Goal: Information Seeking & Learning: Learn about a topic

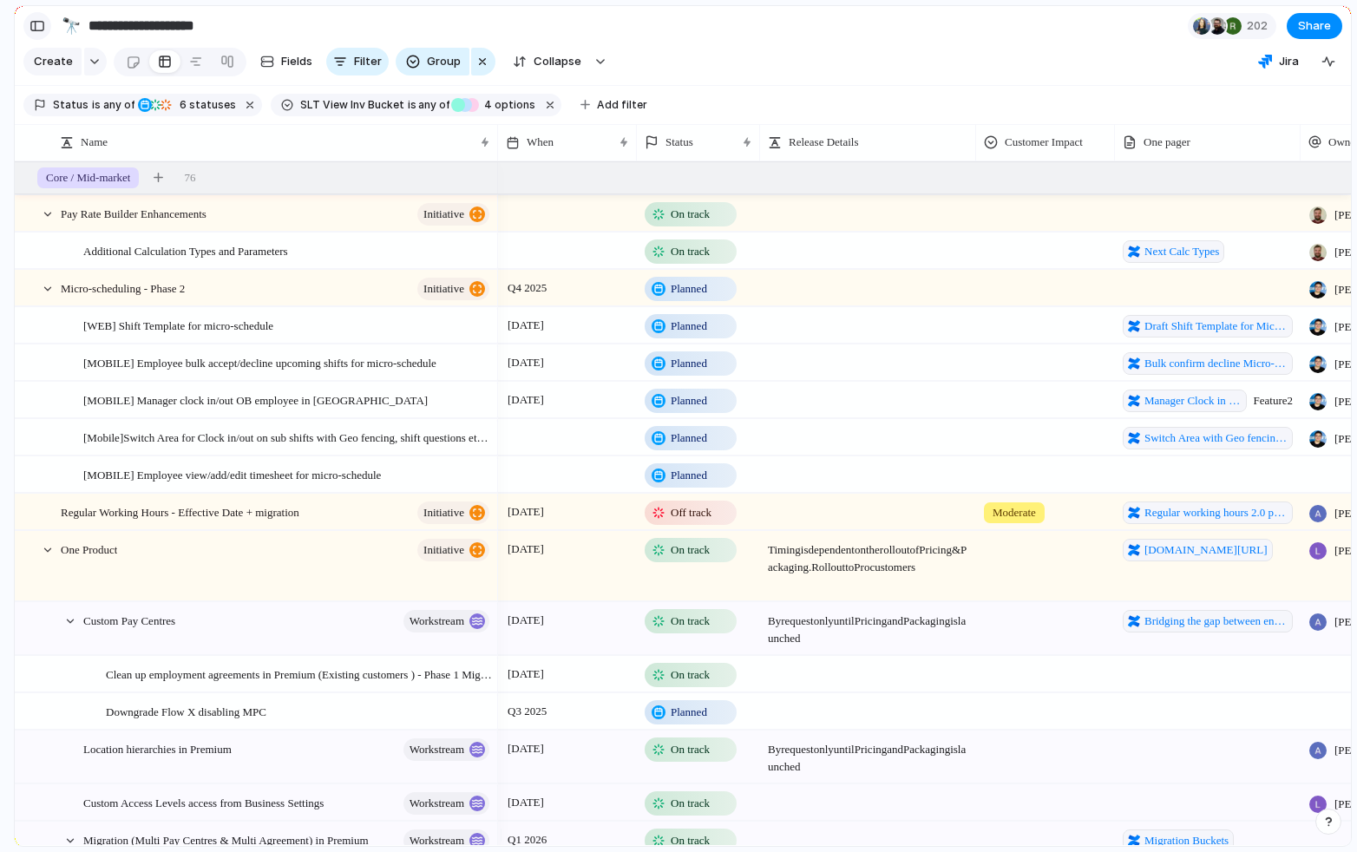
click at [43, 21] on div "button" at bounding box center [38, 26] width 16 height 12
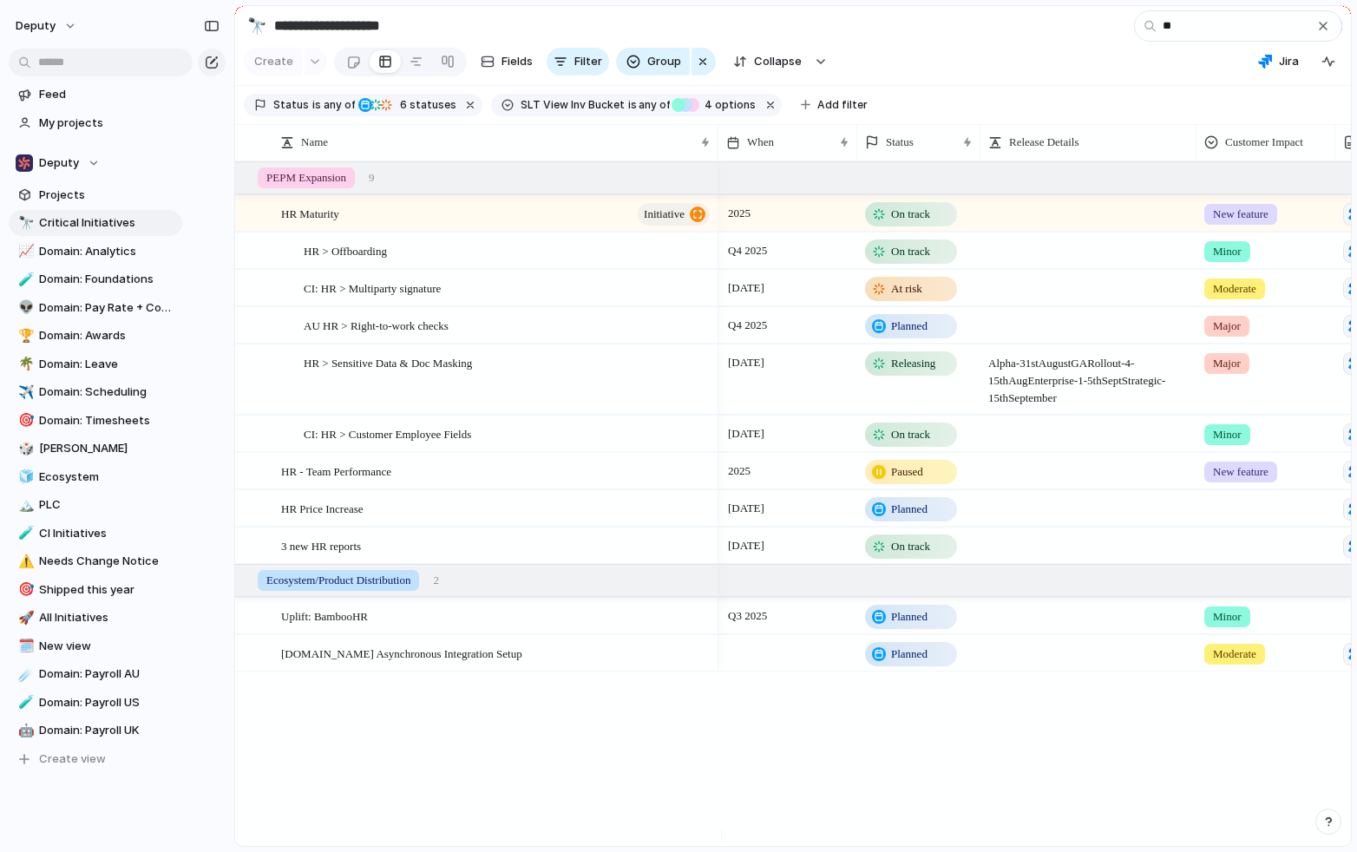
type input "**"
click at [318, 555] on span "3 new HR reports" at bounding box center [321, 545] width 80 height 20
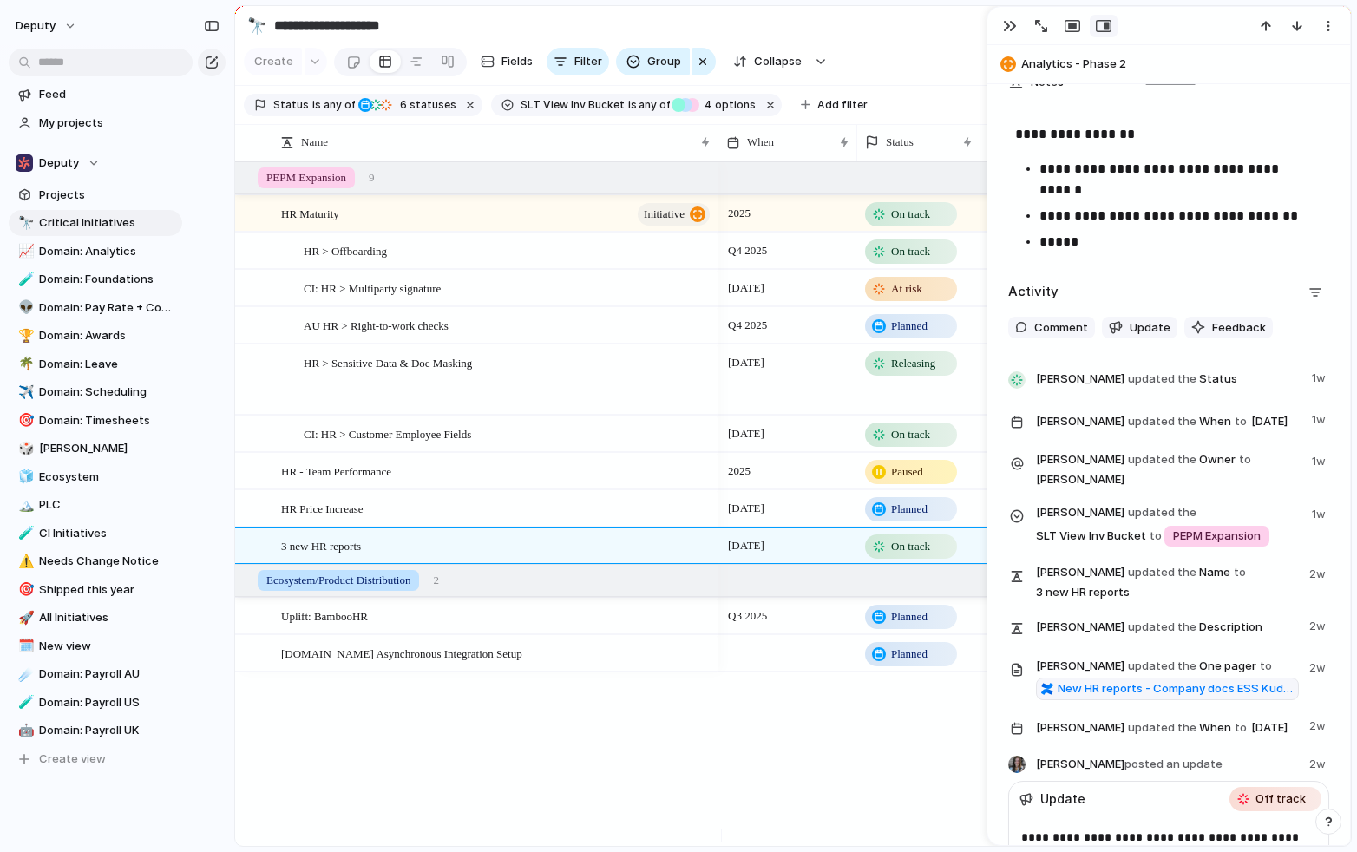
scroll to position [790, 0]
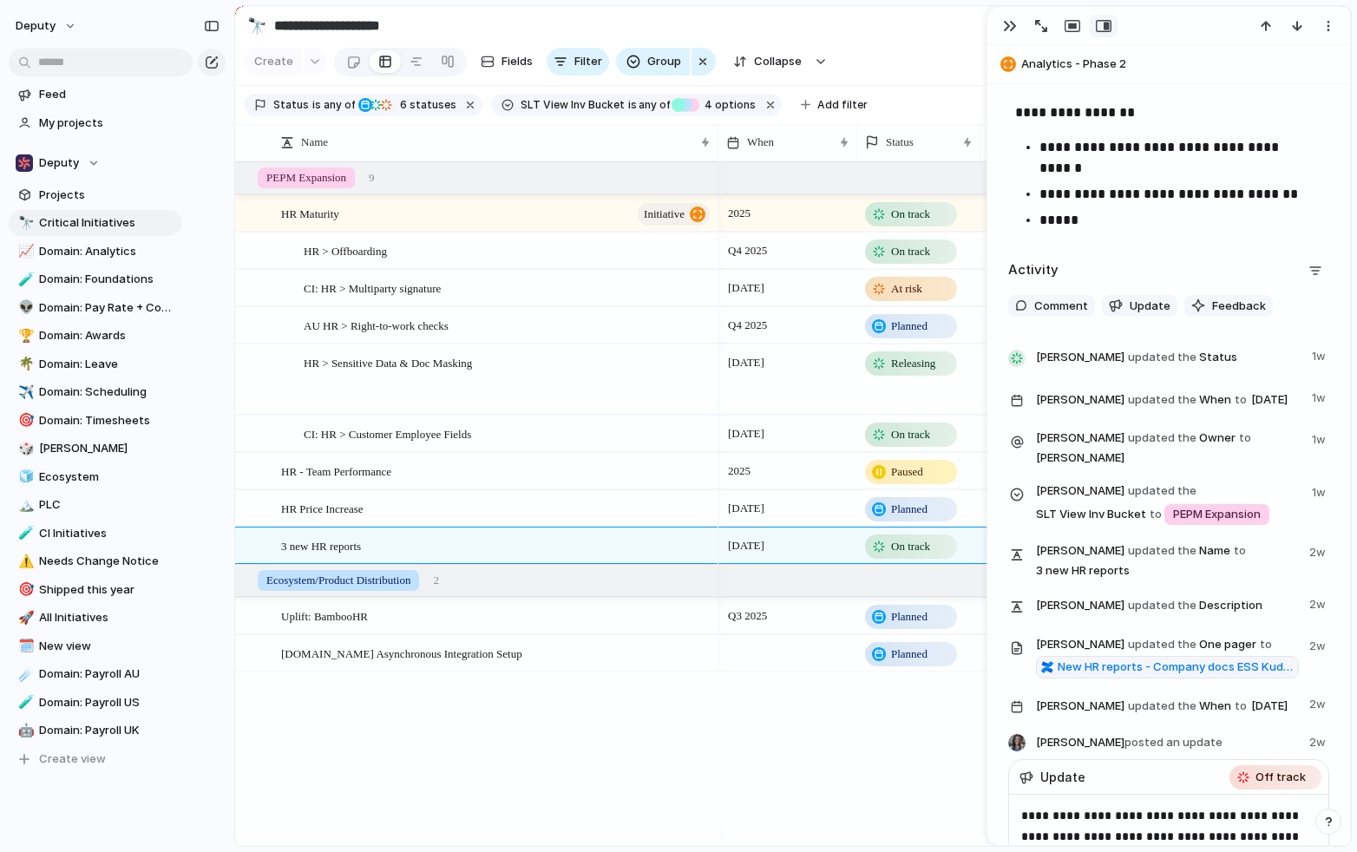
click at [613, 723] on div "HR Maturity initiative HR > Offboarding CI: HR > Multiparty signature AU HR > R…" at bounding box center [793, 503] width 1116 height 685
click at [461, 520] on div "HR Price Increase" at bounding box center [496, 509] width 431 height 36
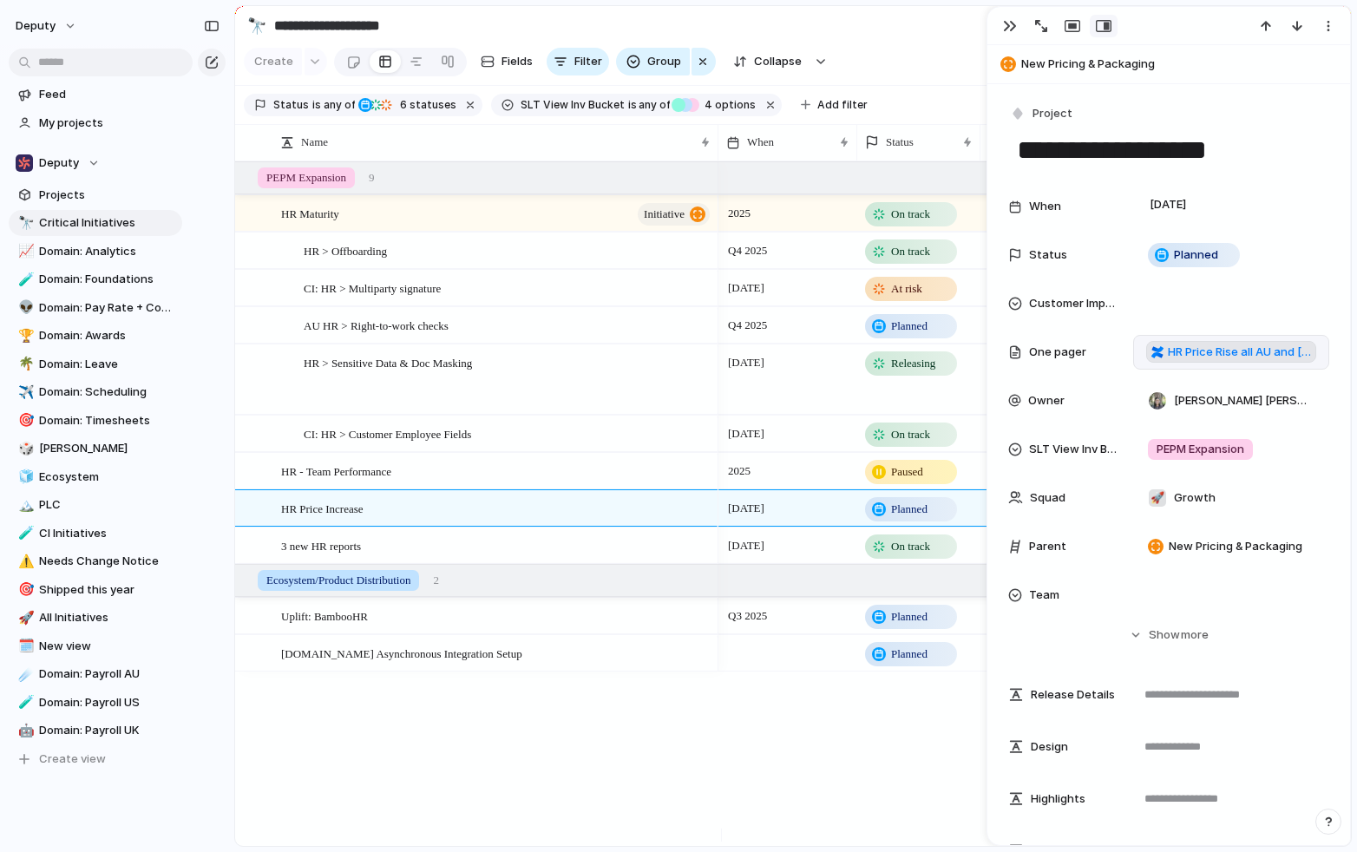
click at [1196, 349] on span "HR Price Rise all AU and UK Oct 2025" at bounding box center [1239, 352] width 143 height 17
click at [391, 477] on span "HR - Team Performance" at bounding box center [336, 471] width 110 height 20
type textarea "**********"
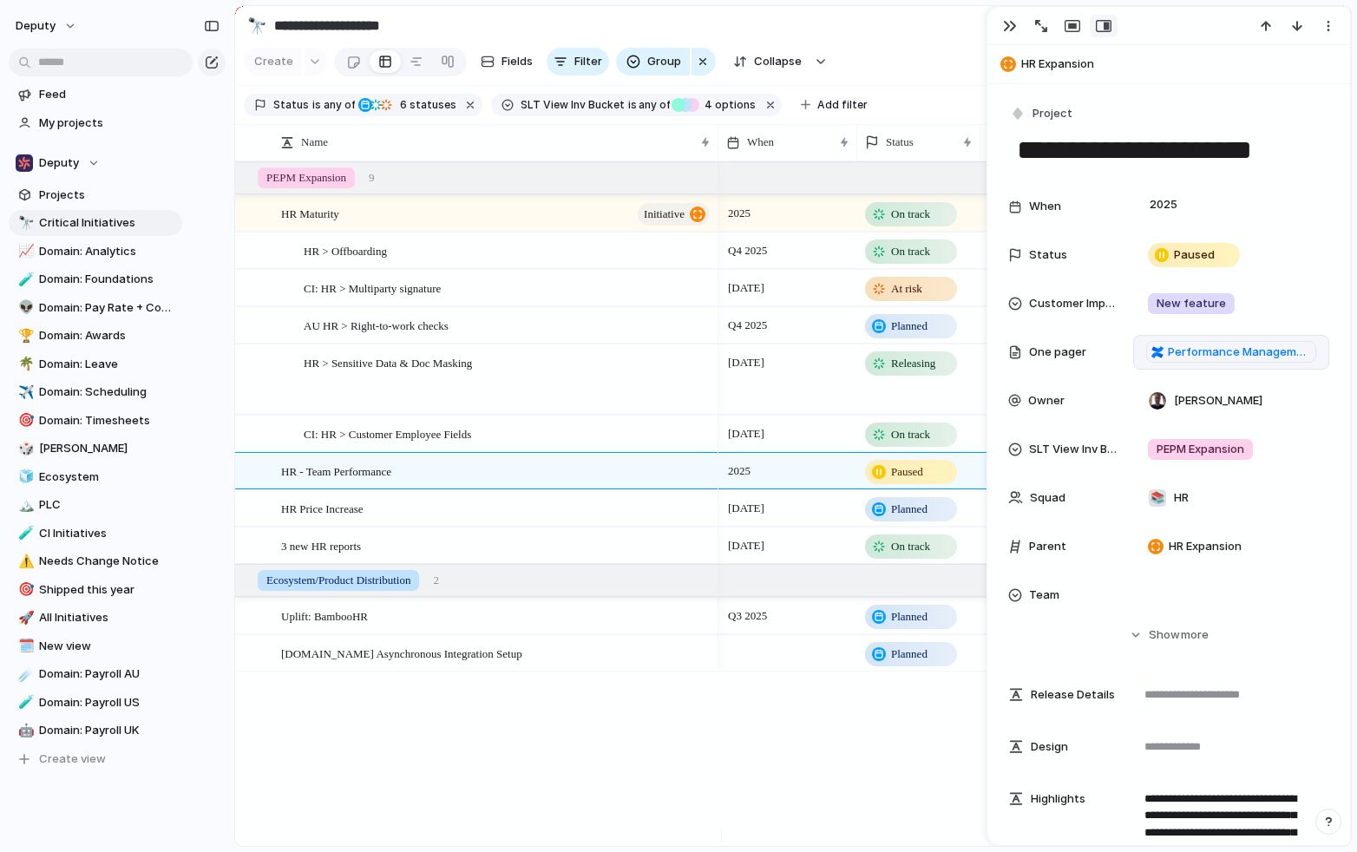
scroll to position [11, 0]
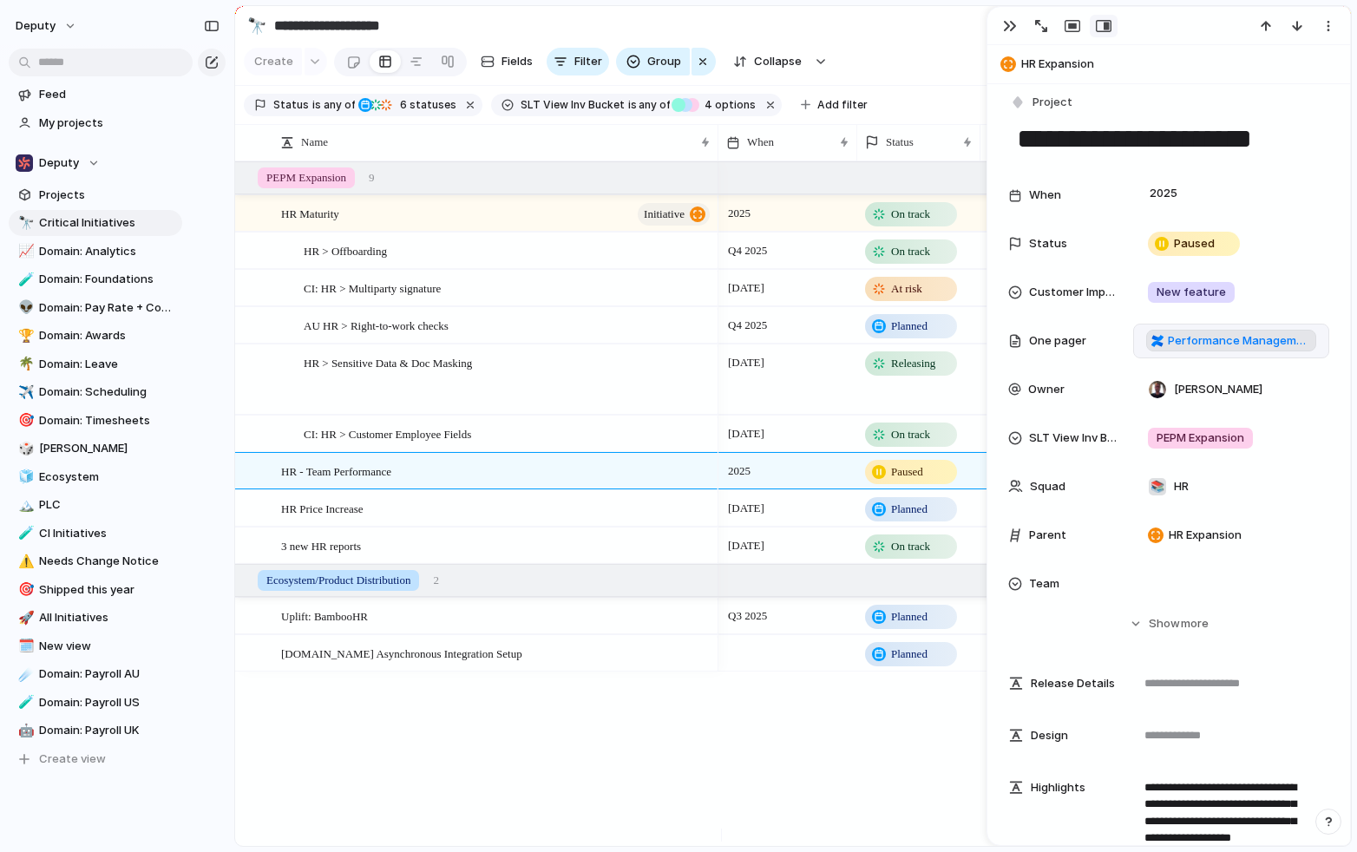
click at [1199, 342] on span "Performance Management - Home" at bounding box center [1239, 340] width 143 height 17
click at [559, 443] on div "CI: HR > Customer Employee Fields" at bounding box center [508, 434] width 409 height 36
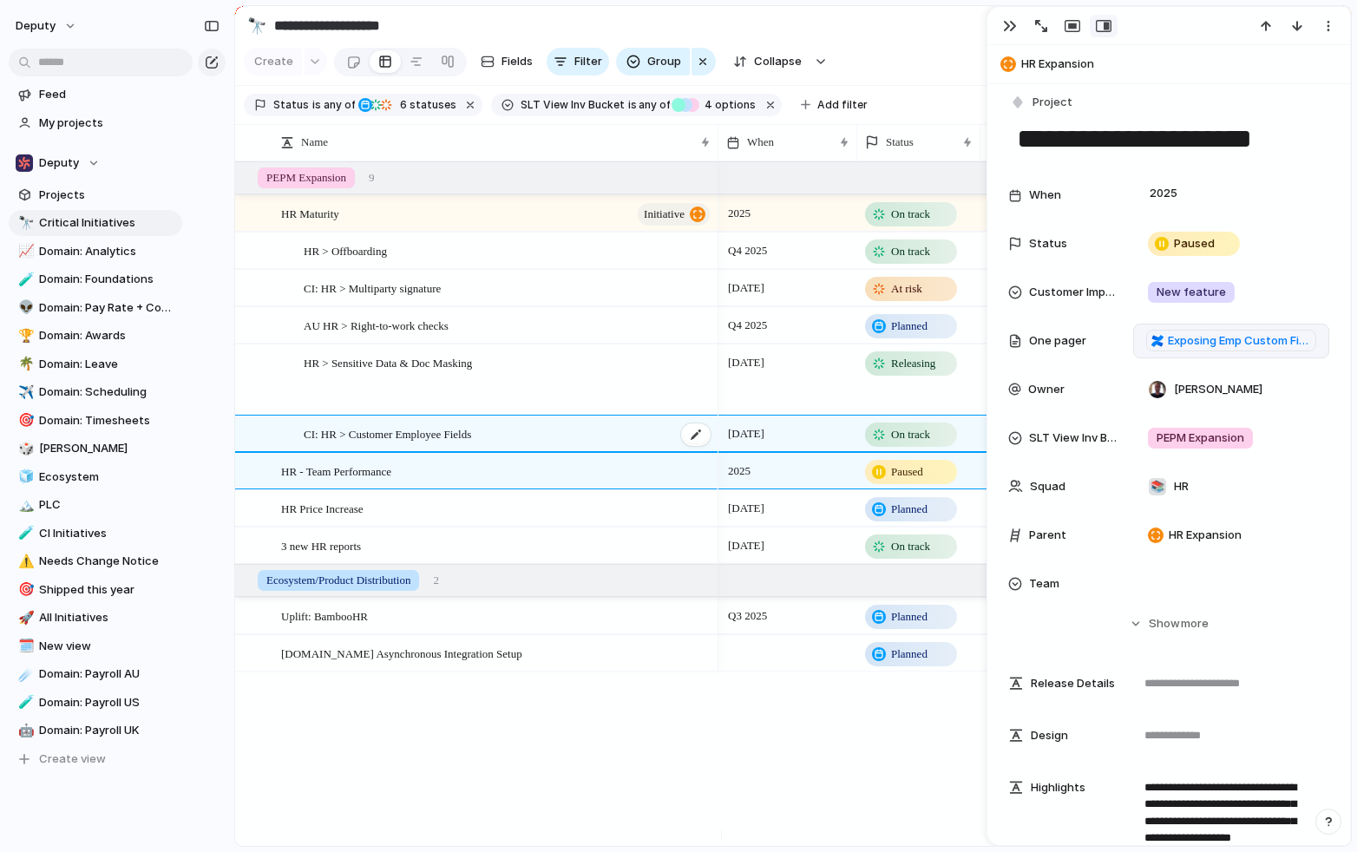
type textarea "**********"
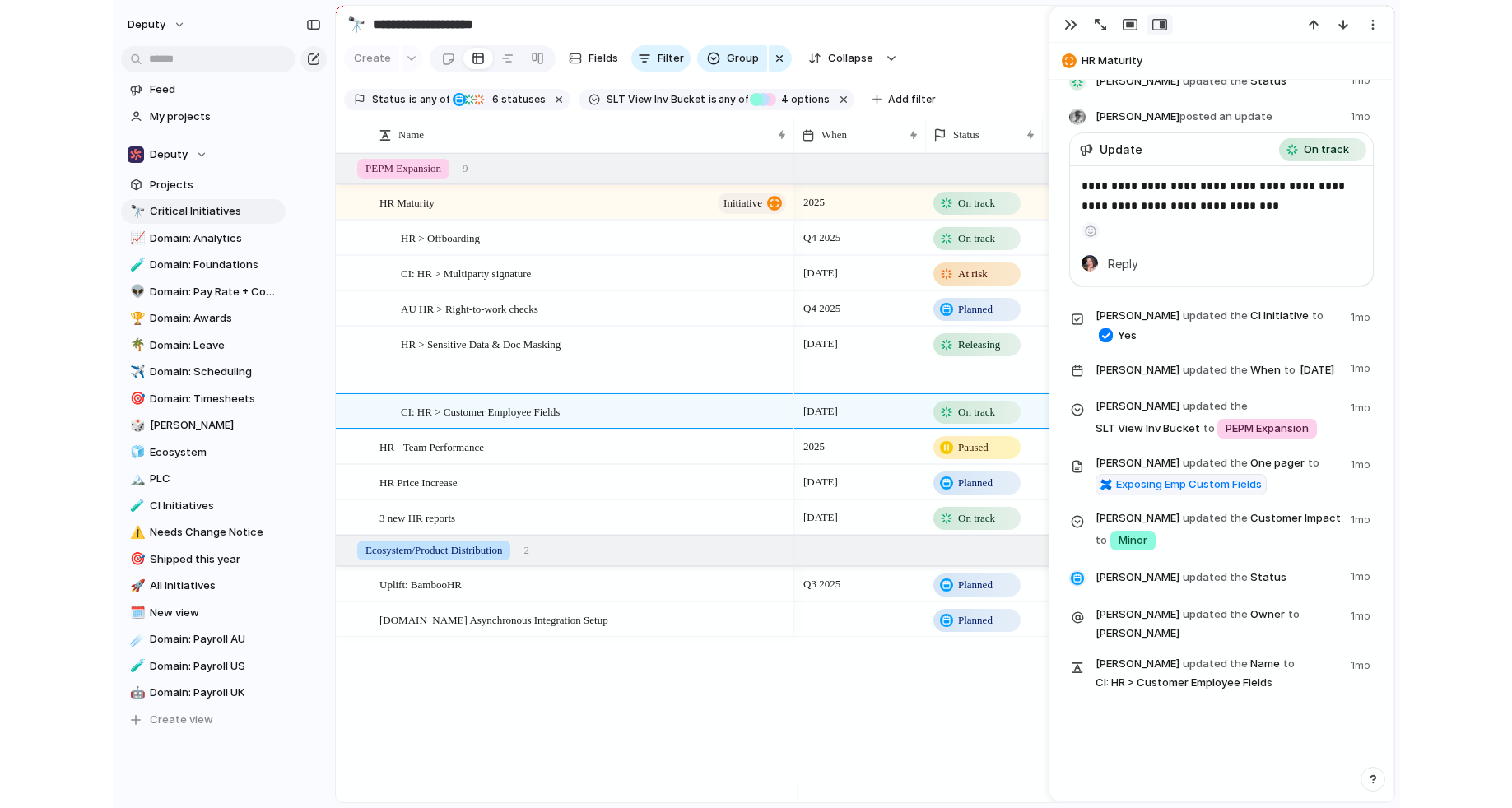
scroll to position [1321, 0]
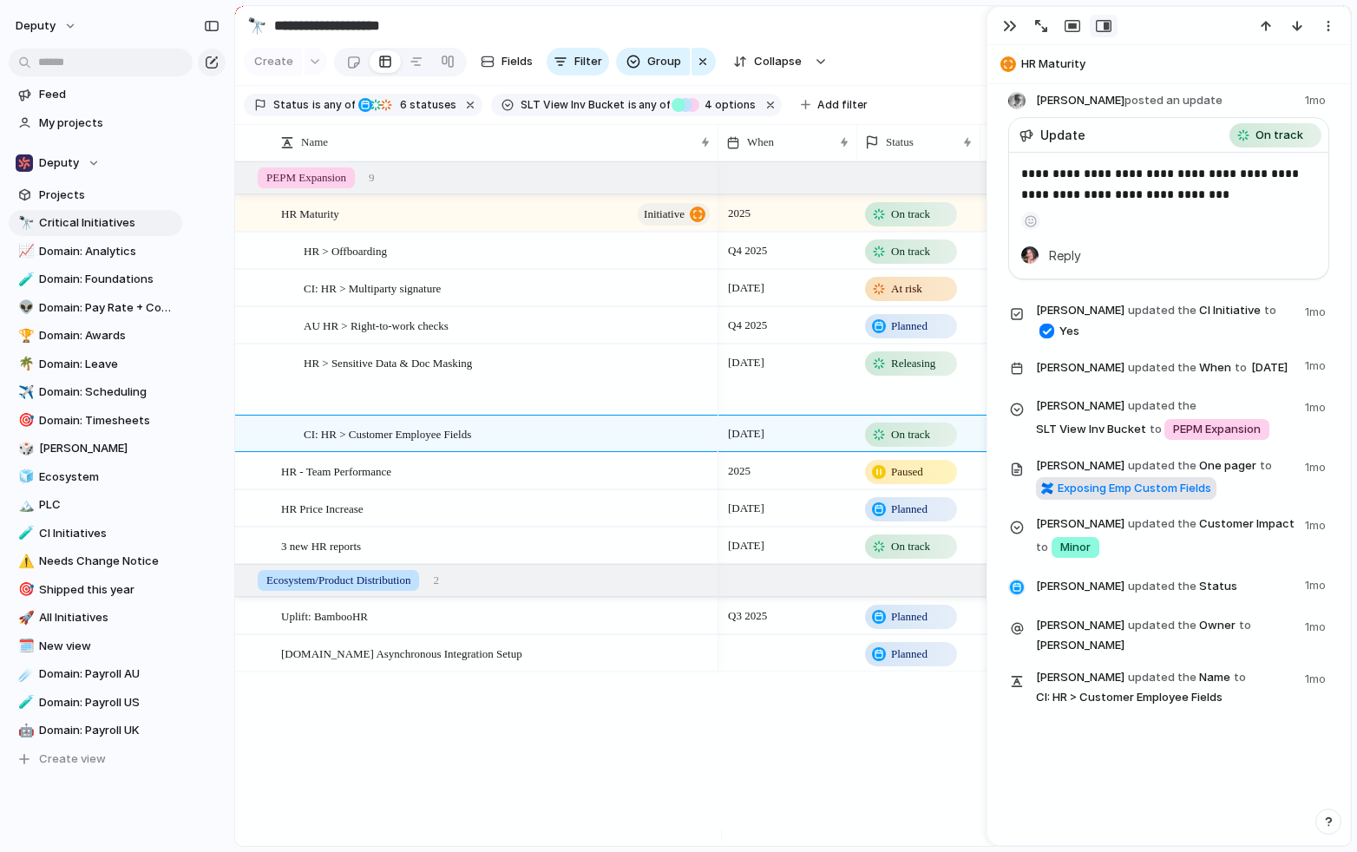
click at [1148, 497] on span "Exposing Emp Custom Fields" at bounding box center [1135, 488] width 154 height 17
click at [89, 224] on span "Critical Initiatives" at bounding box center [107, 222] width 137 height 17
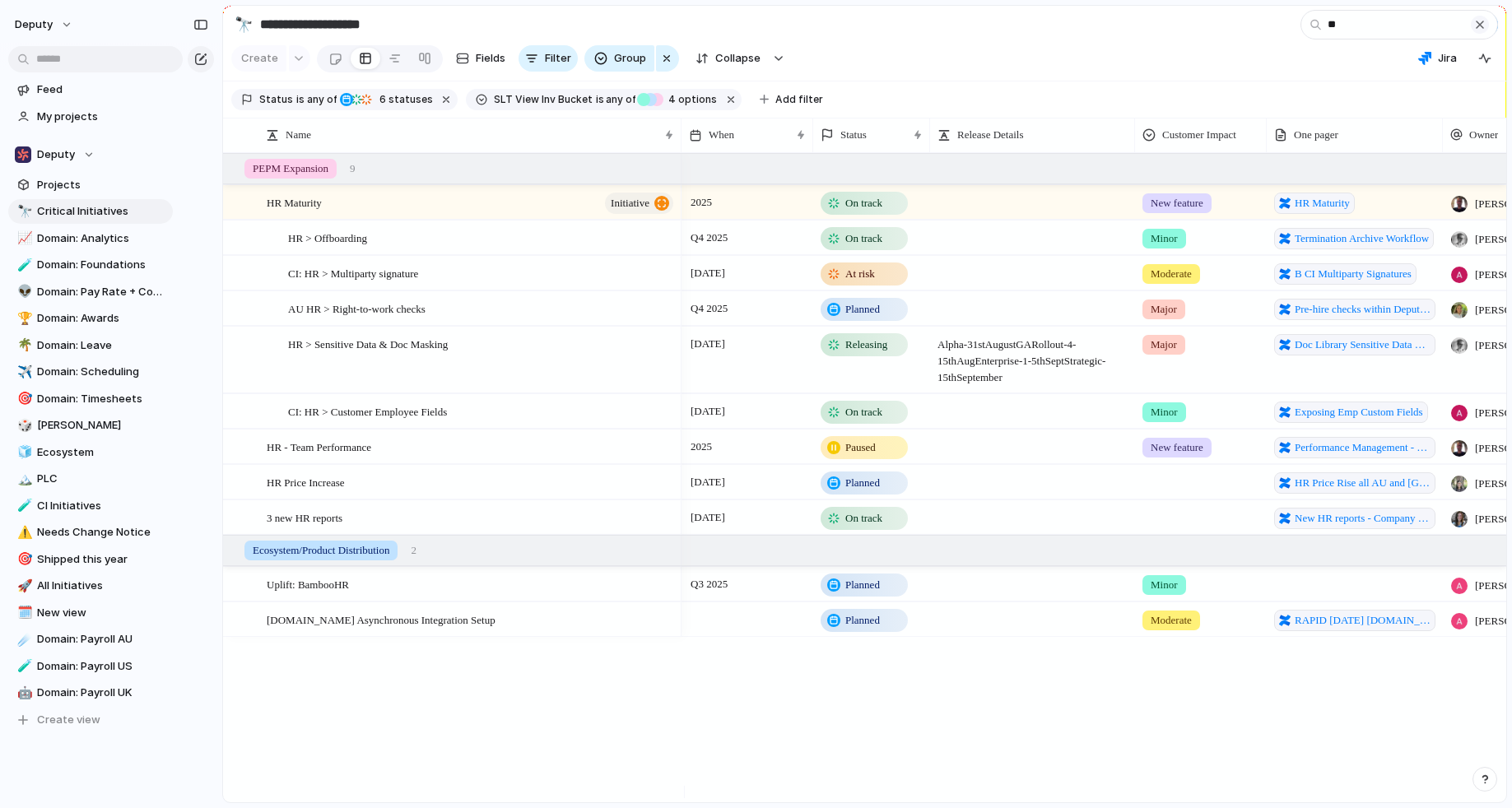
click at [1286, 30] on div "button" at bounding box center [1480, 25] width 13 height 13
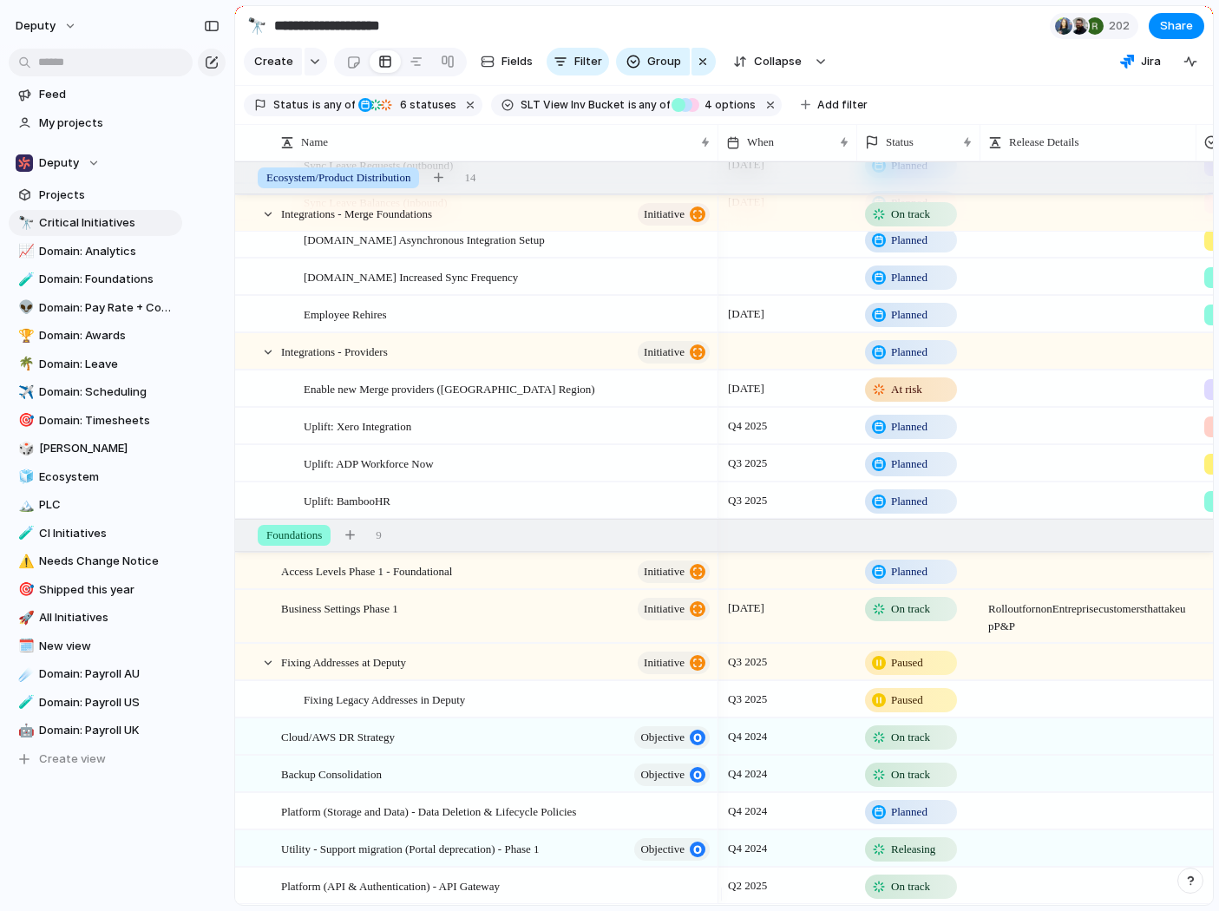
scroll to position [5436, 0]
